Goal: Check status: Check status

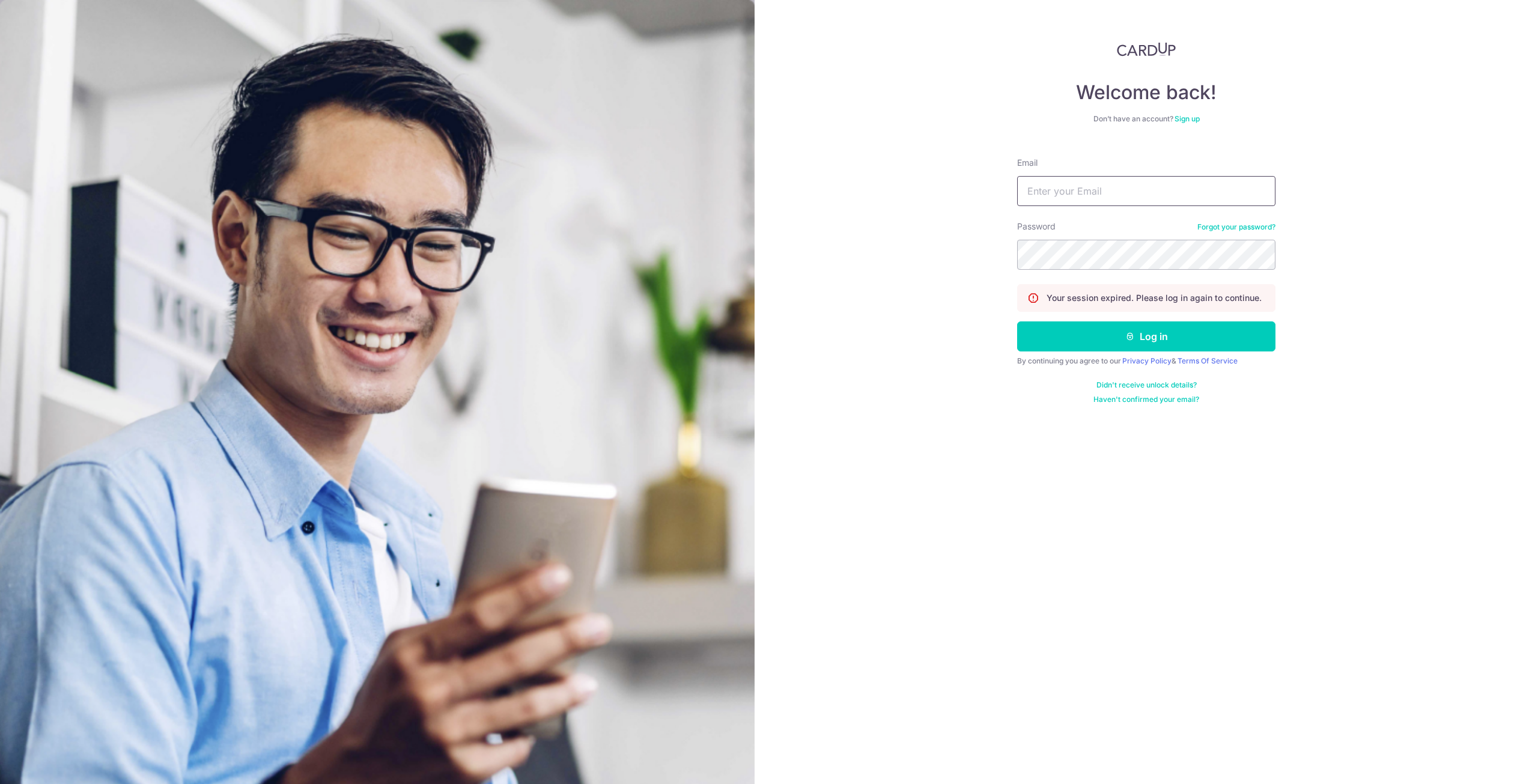
click at [1091, 199] on input "Email" at bounding box center [1146, 190] width 258 height 30
type input "[EMAIL_ADDRESS][DOMAIN_NAME]"
click at [1163, 336] on button "Log in" at bounding box center [1146, 336] width 258 height 30
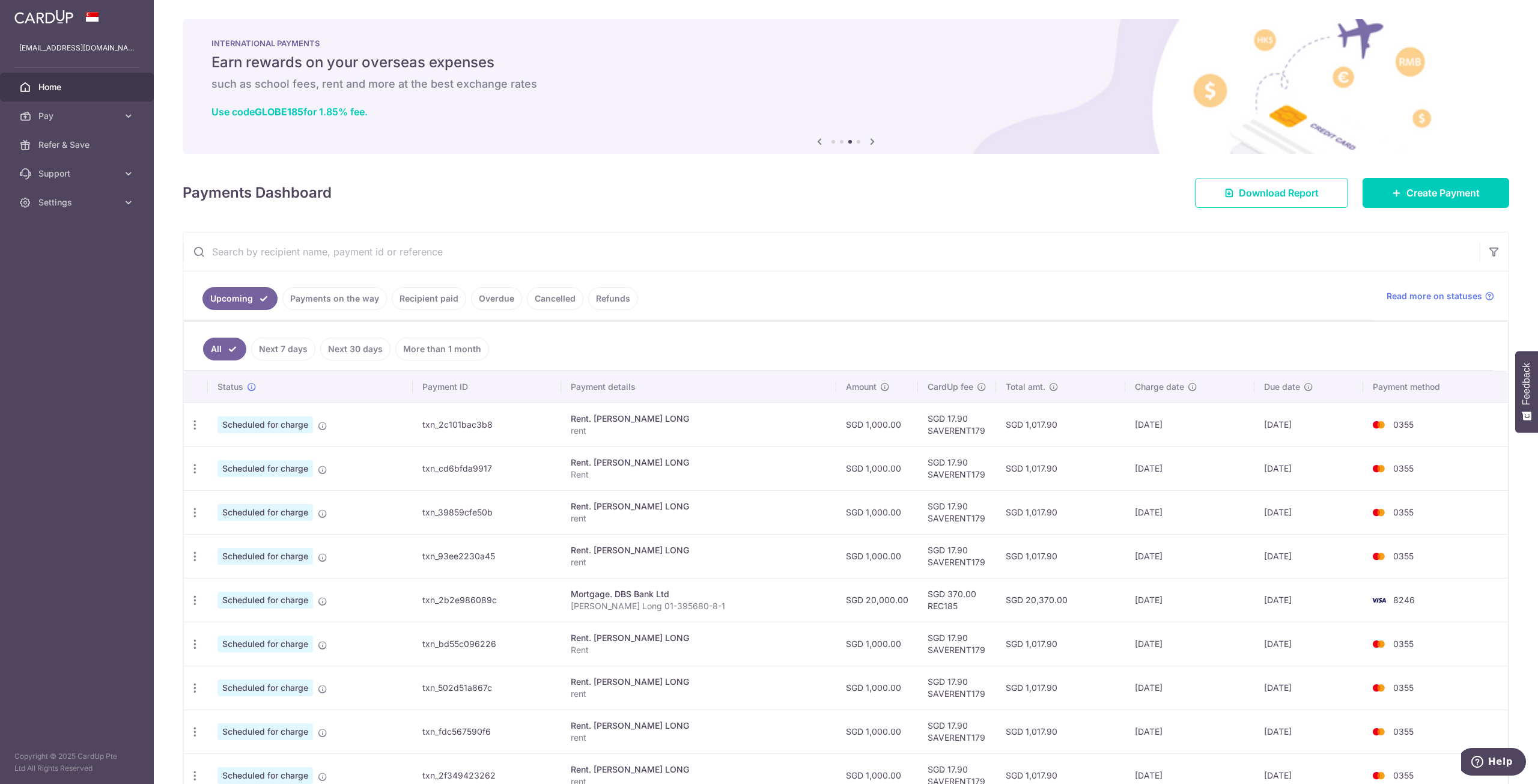
click at [356, 303] on link "Payments on the way" at bounding box center [334, 299] width 104 height 23
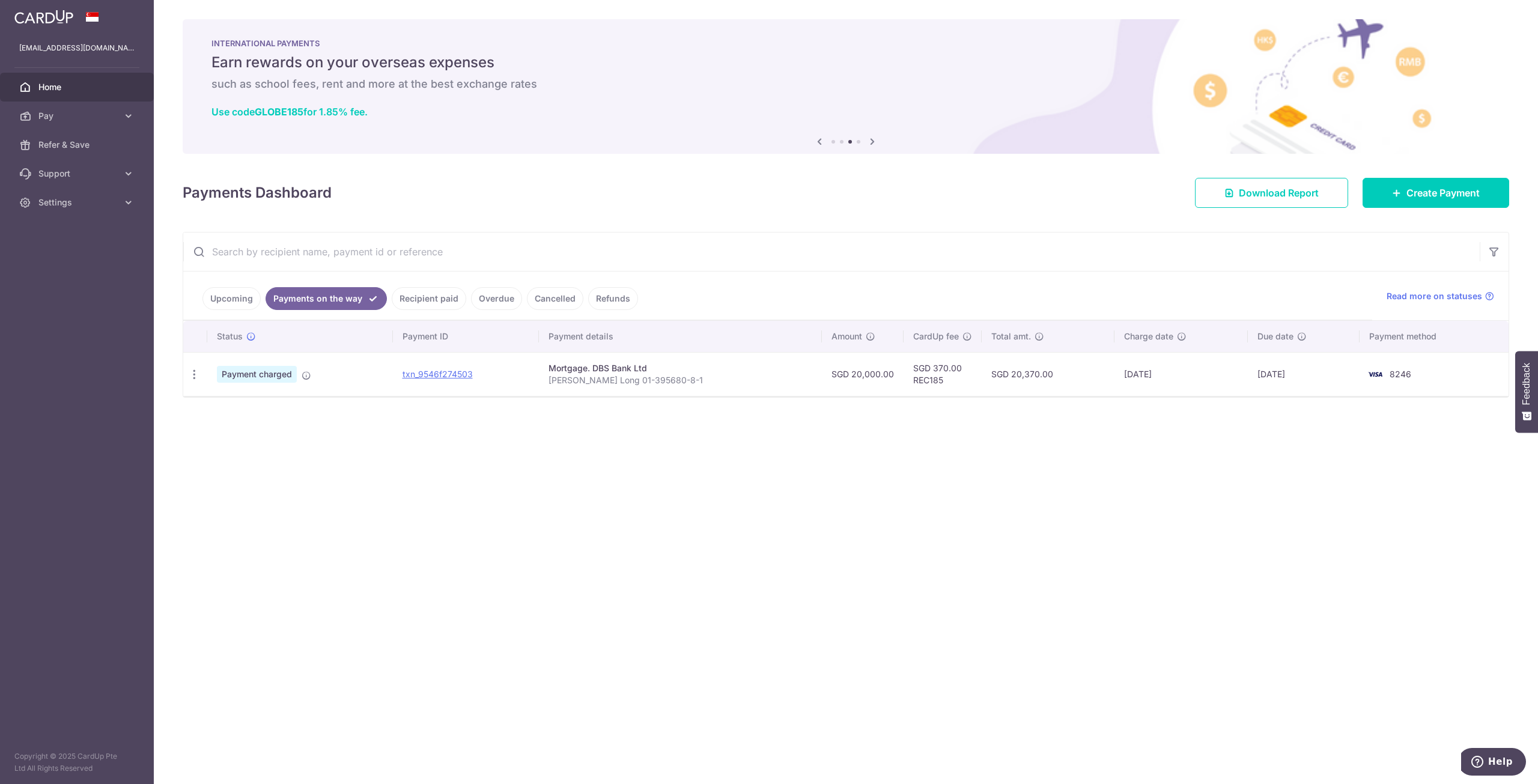
click at [244, 295] on link "Upcoming" at bounding box center [232, 299] width 58 height 23
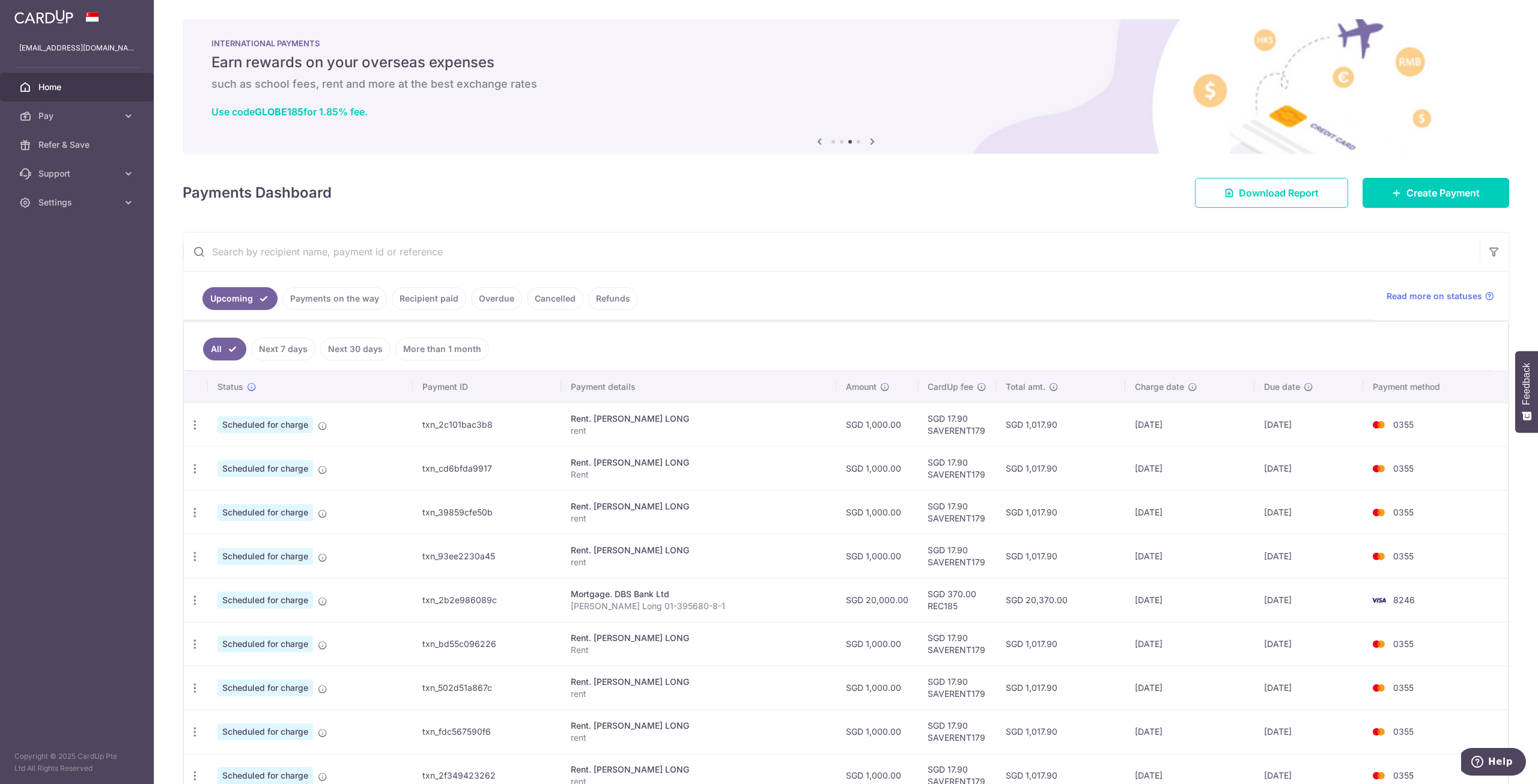
click at [607, 296] on link "Refunds" at bounding box center [613, 299] width 50 height 23
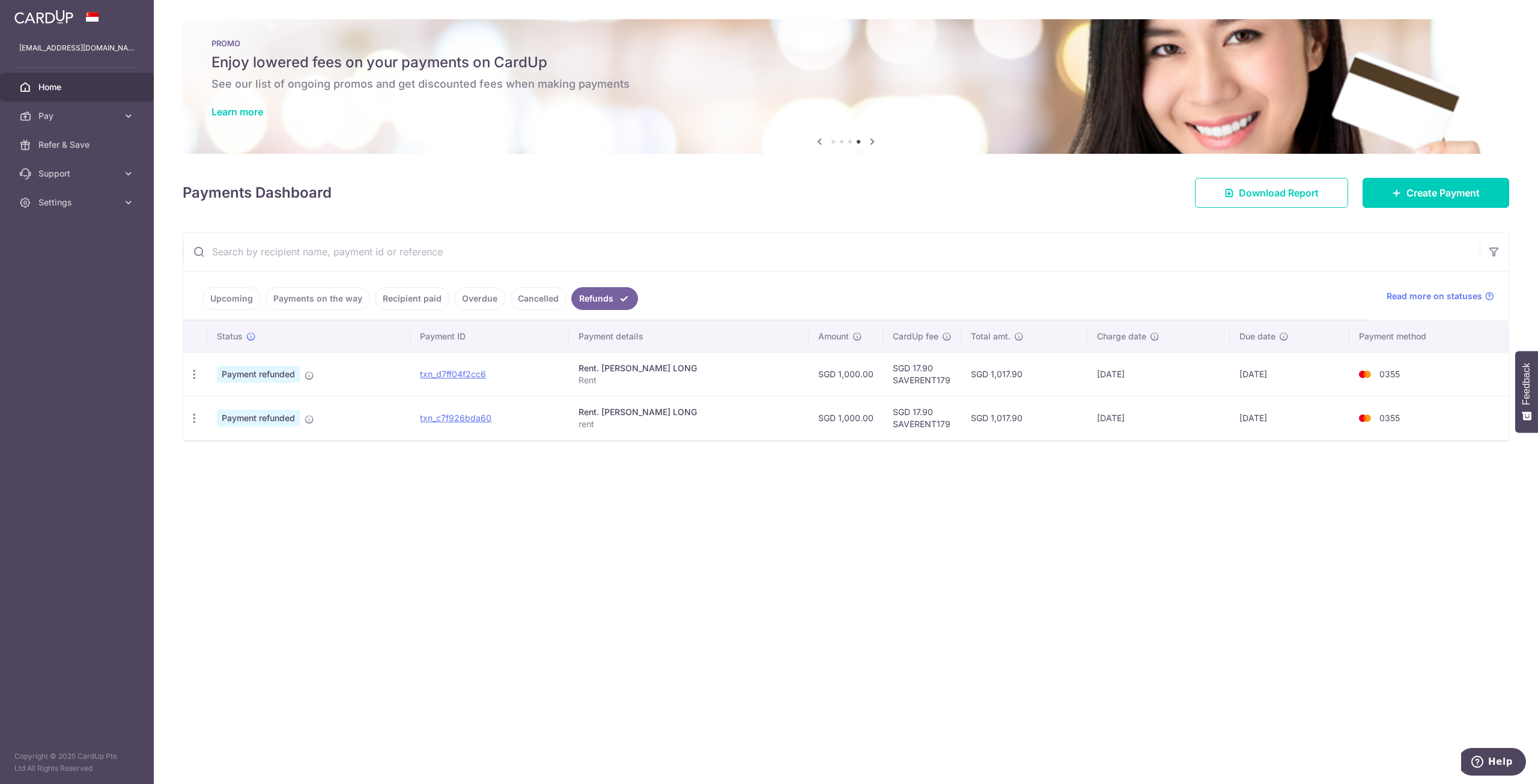
click at [525, 289] on link "Cancelled" at bounding box center [538, 299] width 56 height 23
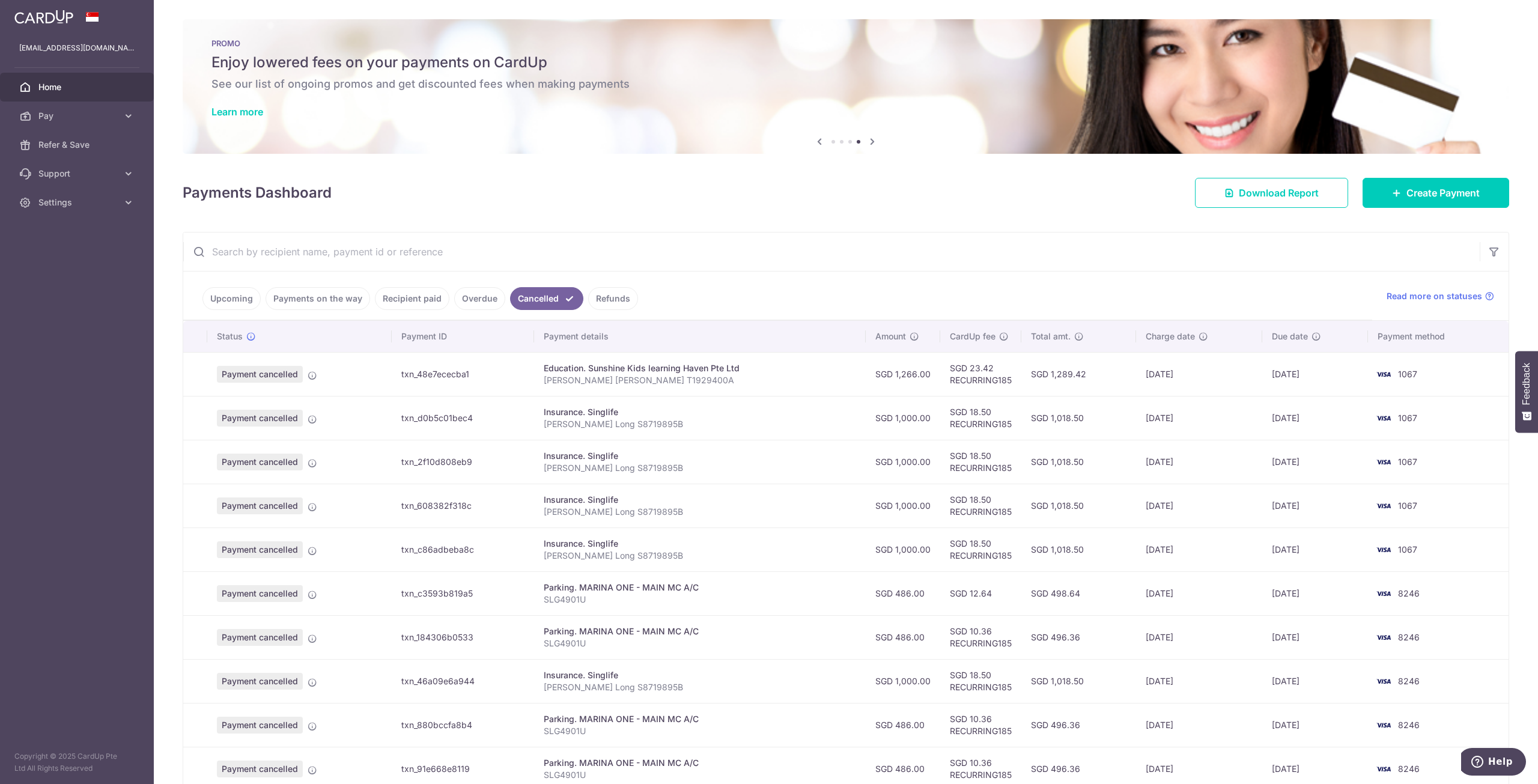
click at [468, 301] on link "Overdue" at bounding box center [480, 299] width 51 height 23
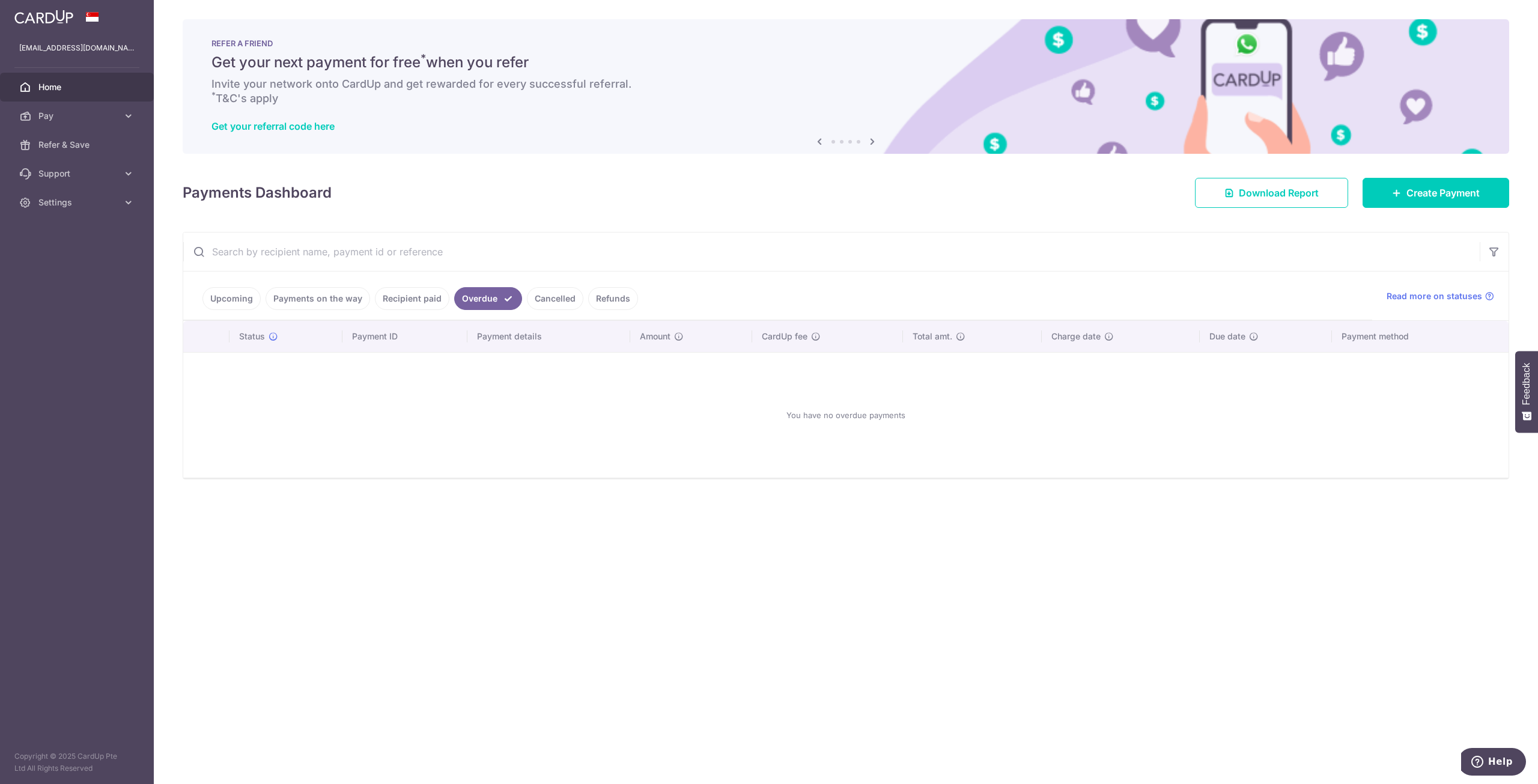
click at [410, 298] on link "Recipient paid" at bounding box center [412, 299] width 75 height 23
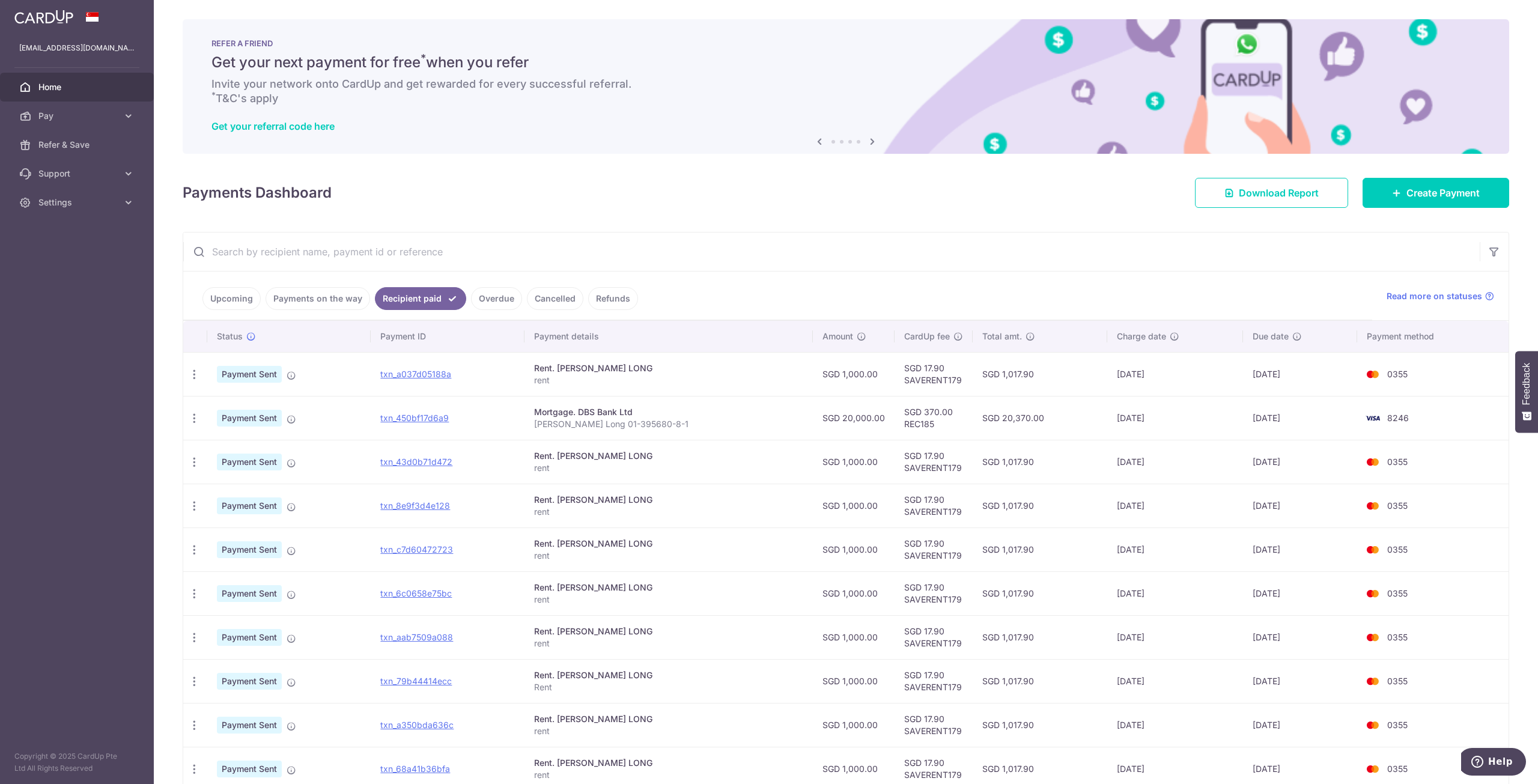
click at [325, 294] on link "Payments on the way" at bounding box center [318, 299] width 104 height 23
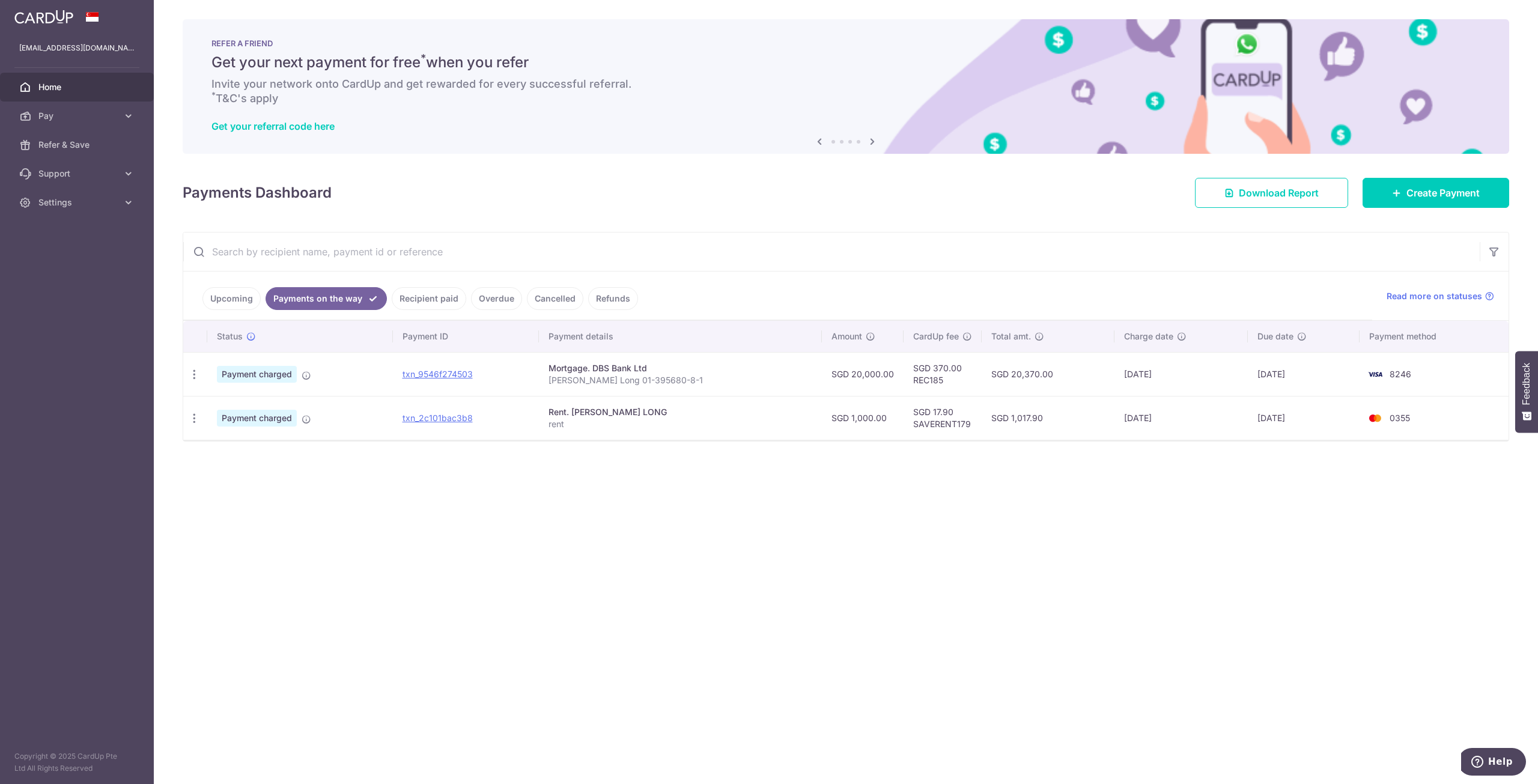
click at [244, 294] on link "Upcoming" at bounding box center [232, 299] width 58 height 23
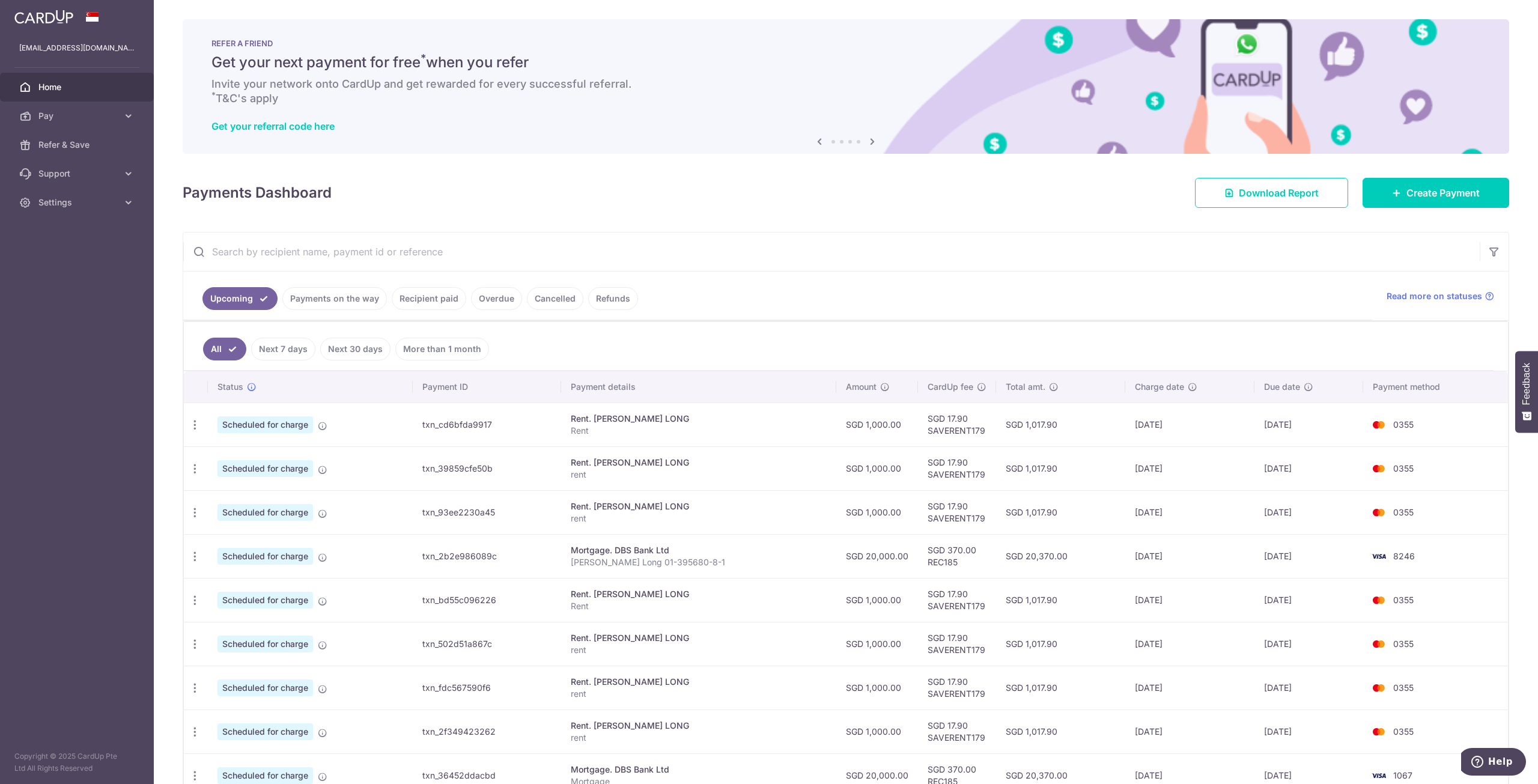
scroll to position [139, 0]
